Goal: Information Seeking & Learning: Learn about a topic

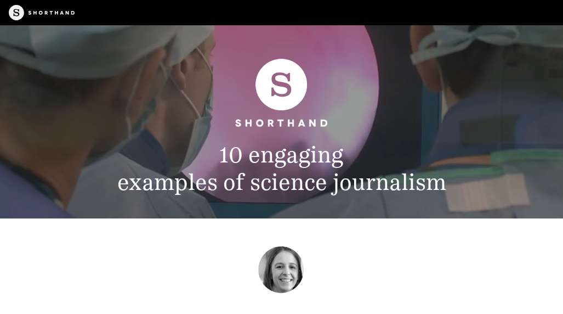
click at [259, 143] on h2 "10 engaging examples of science journalism" at bounding box center [281, 168] width 469 height 54
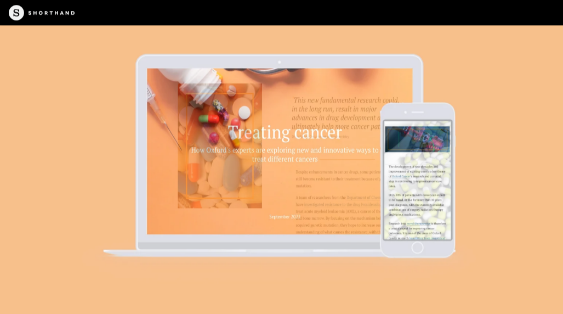
scroll to position [7020, 0]
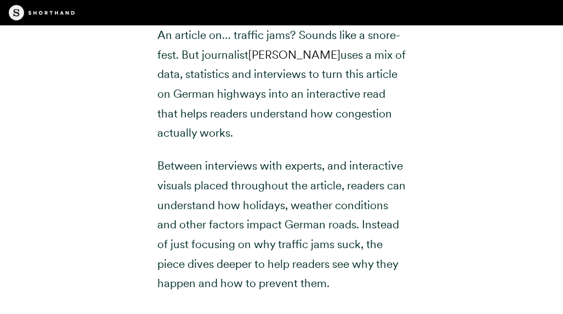
scroll to position [15252, 0]
